Goal: Information Seeking & Learning: Learn about a topic

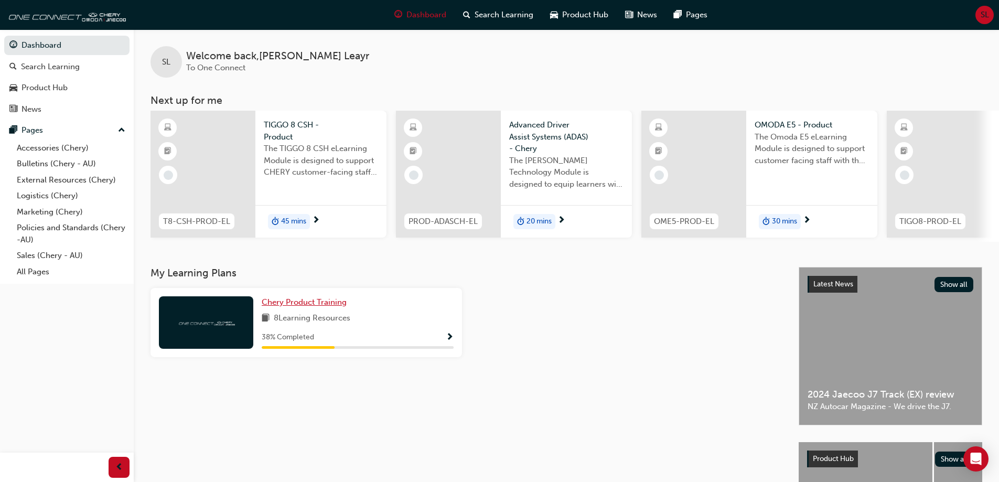
click at [309, 307] on span "Chery Product Training" at bounding box center [304, 301] width 85 height 9
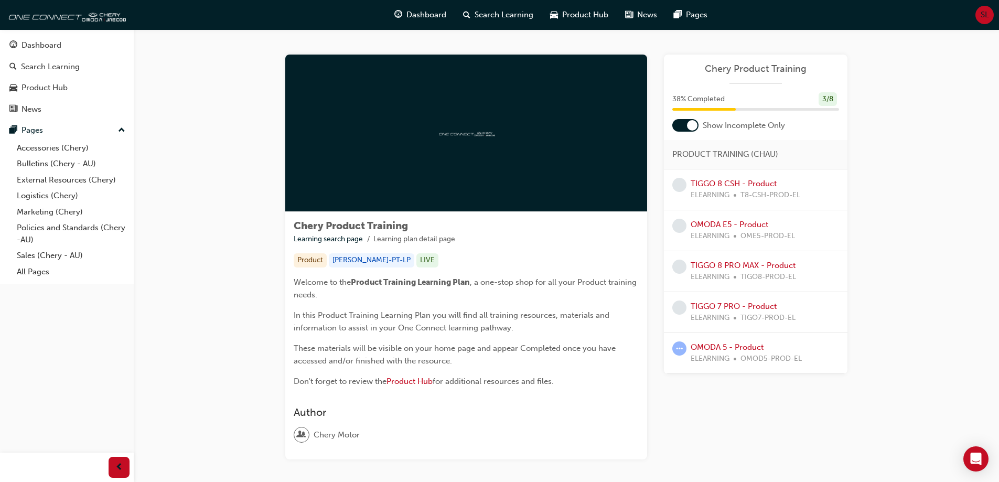
click at [678, 348] on span "learningRecordVerb_ATTEMPT-icon" at bounding box center [679, 348] width 14 height 14
click at [746, 347] on link "OMODA 5 - Product" at bounding box center [726, 346] width 73 height 9
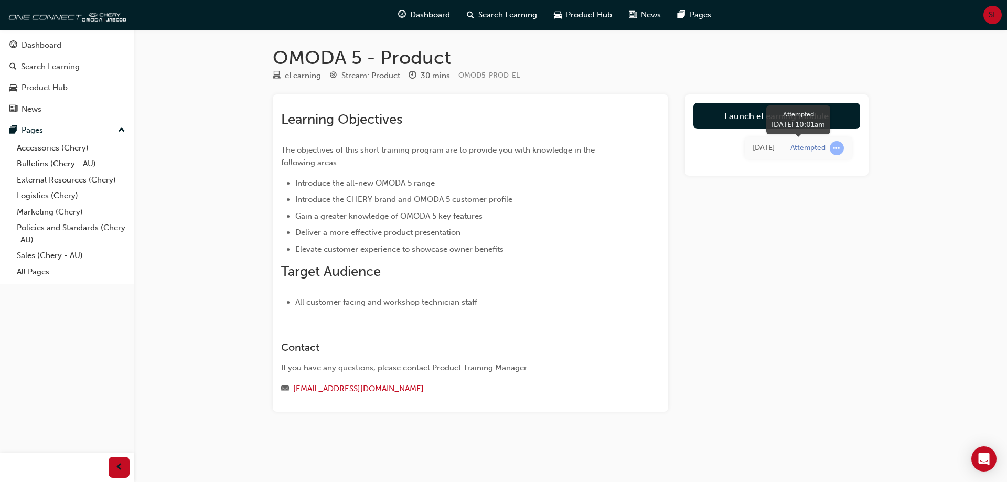
click at [839, 152] on span "learningRecordVerb_ATTEMPT-icon" at bounding box center [836, 148] width 14 height 14
click at [839, 149] on span "learningRecordVerb_ATTEMPT-icon" at bounding box center [836, 148] width 14 height 14
click at [806, 147] on div "Attempted" at bounding box center [807, 148] width 35 height 10
click at [120, 464] on span "prev-icon" at bounding box center [119, 467] width 8 height 13
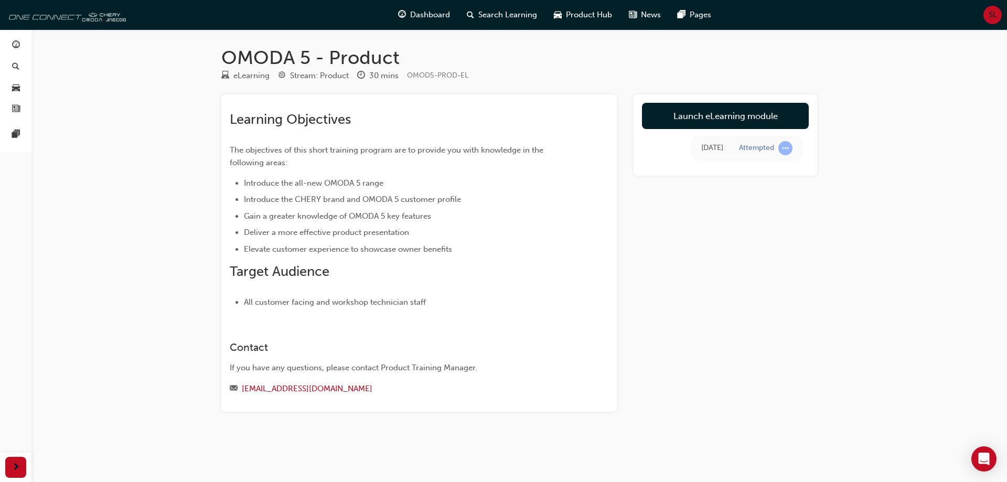
click at [55, 18] on img at bounding box center [65, 14] width 121 height 21
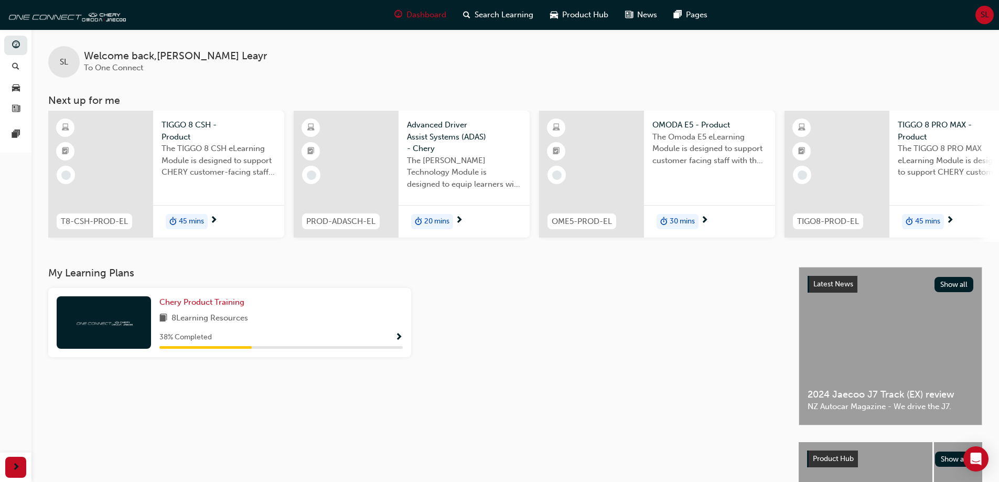
click at [434, 134] on span "Advanced Driver Assist Systems (ADAS) - Chery" at bounding box center [464, 137] width 114 height 36
click at [169, 307] on span "Chery Product Training" at bounding box center [201, 301] width 85 height 9
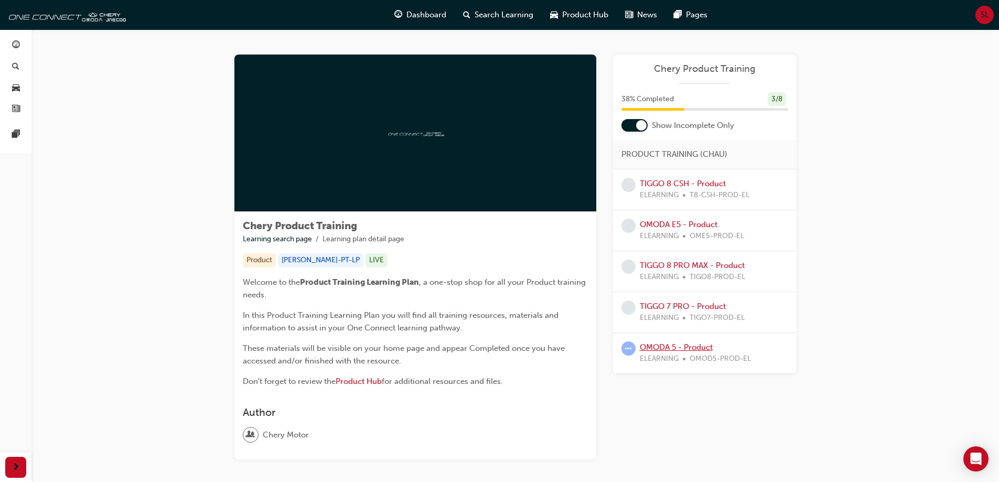
click at [697, 345] on link "OMODA 5 - Product" at bounding box center [676, 346] width 73 height 9
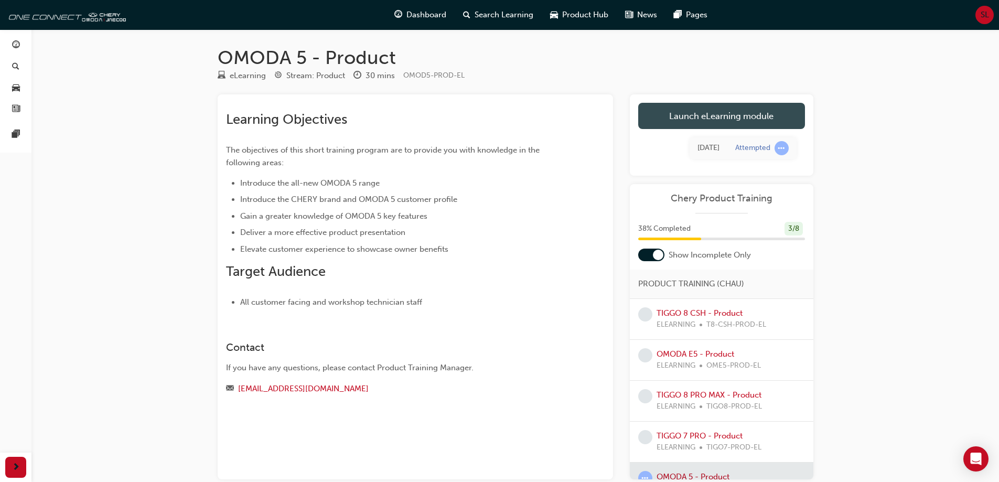
click at [724, 117] on link "Launch eLearning module" at bounding box center [721, 116] width 167 height 26
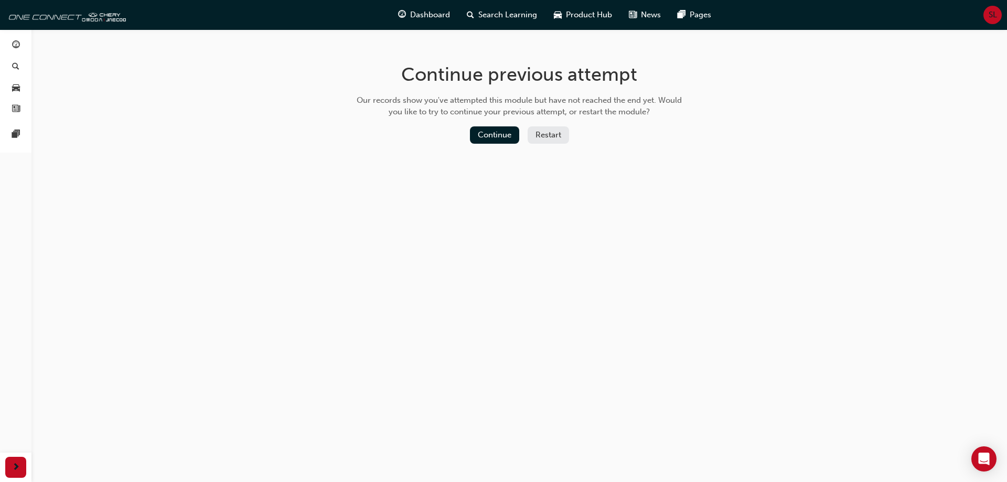
click at [473, 125] on div "Continue previous attempt Our records show you've attempted this module but hav…" at bounding box center [519, 105] width 341 height 152
click at [476, 128] on button "Continue" at bounding box center [494, 134] width 49 height 17
